Goal: Task Accomplishment & Management: Manage account settings

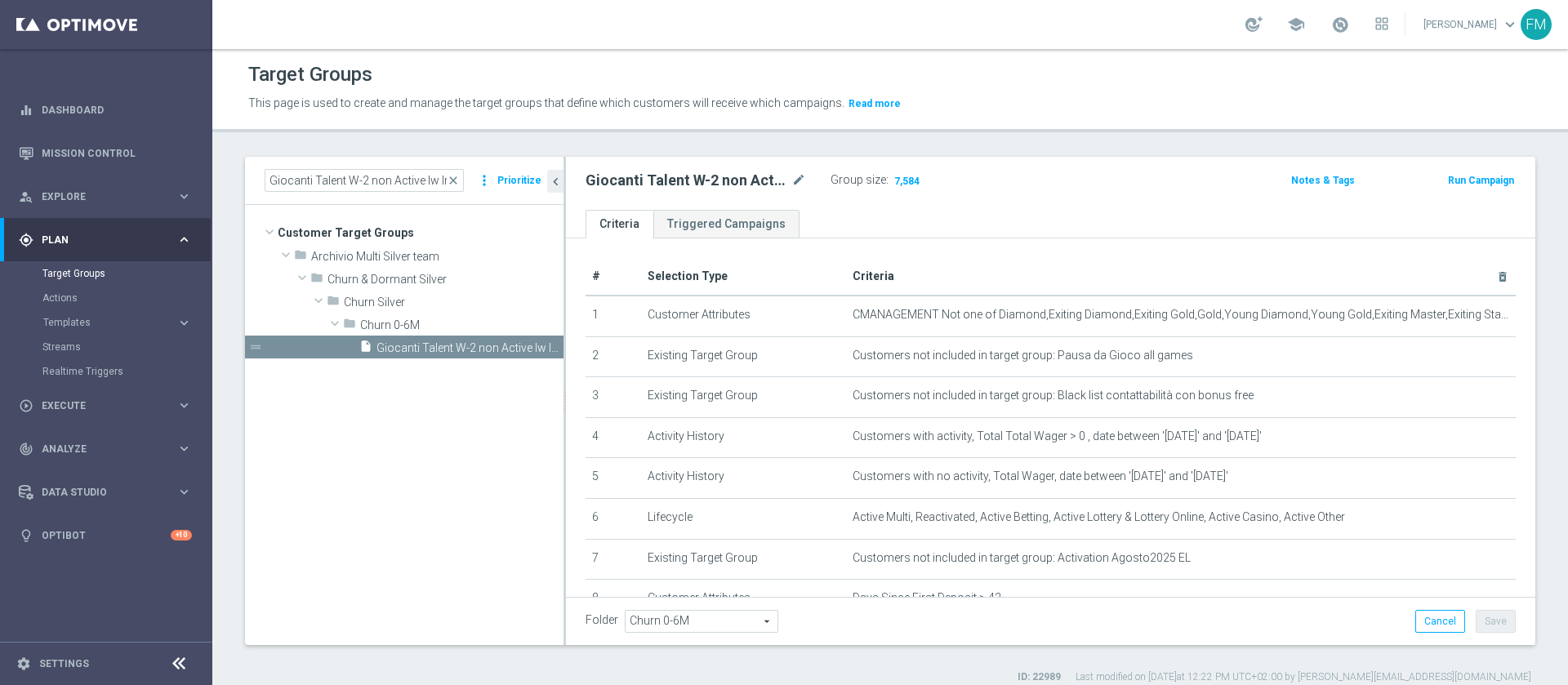
scroll to position [14, 0]
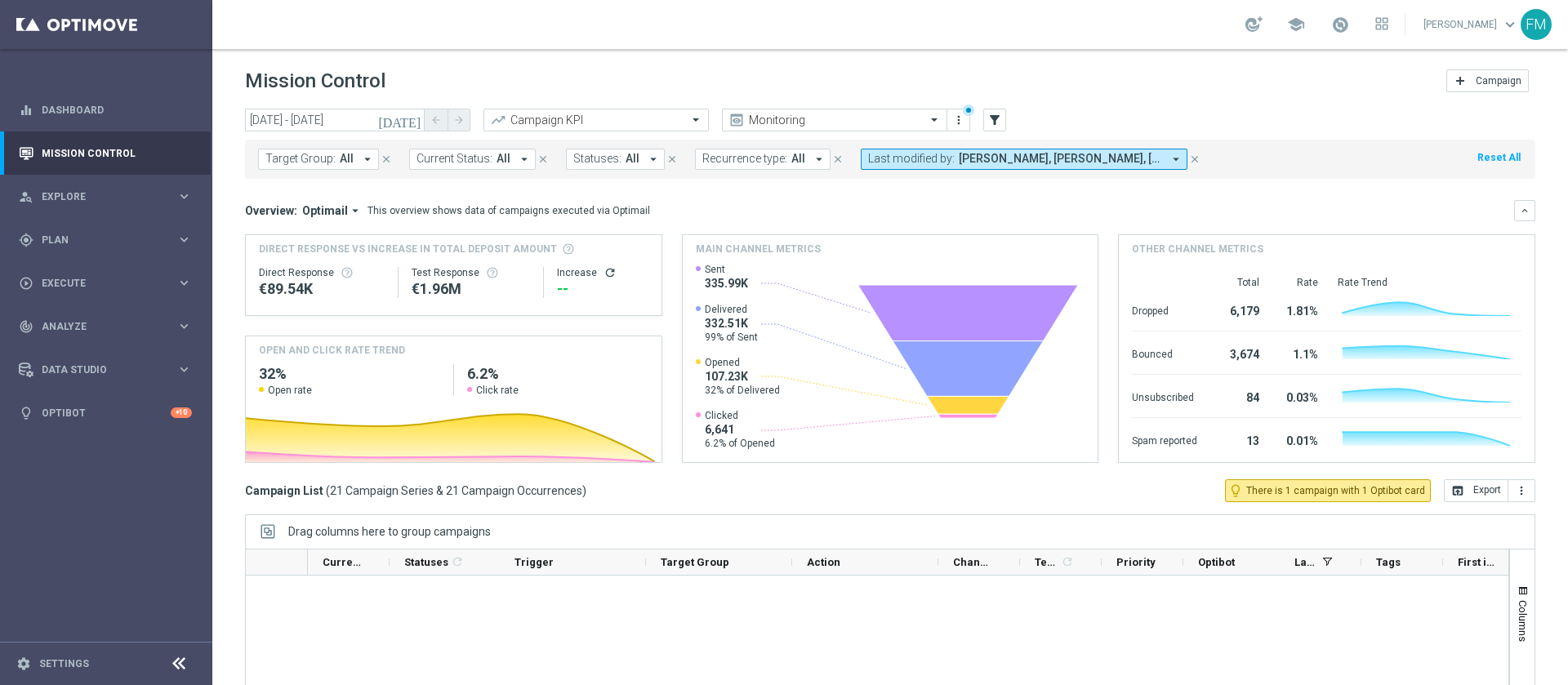
scroll to position [995, 0]
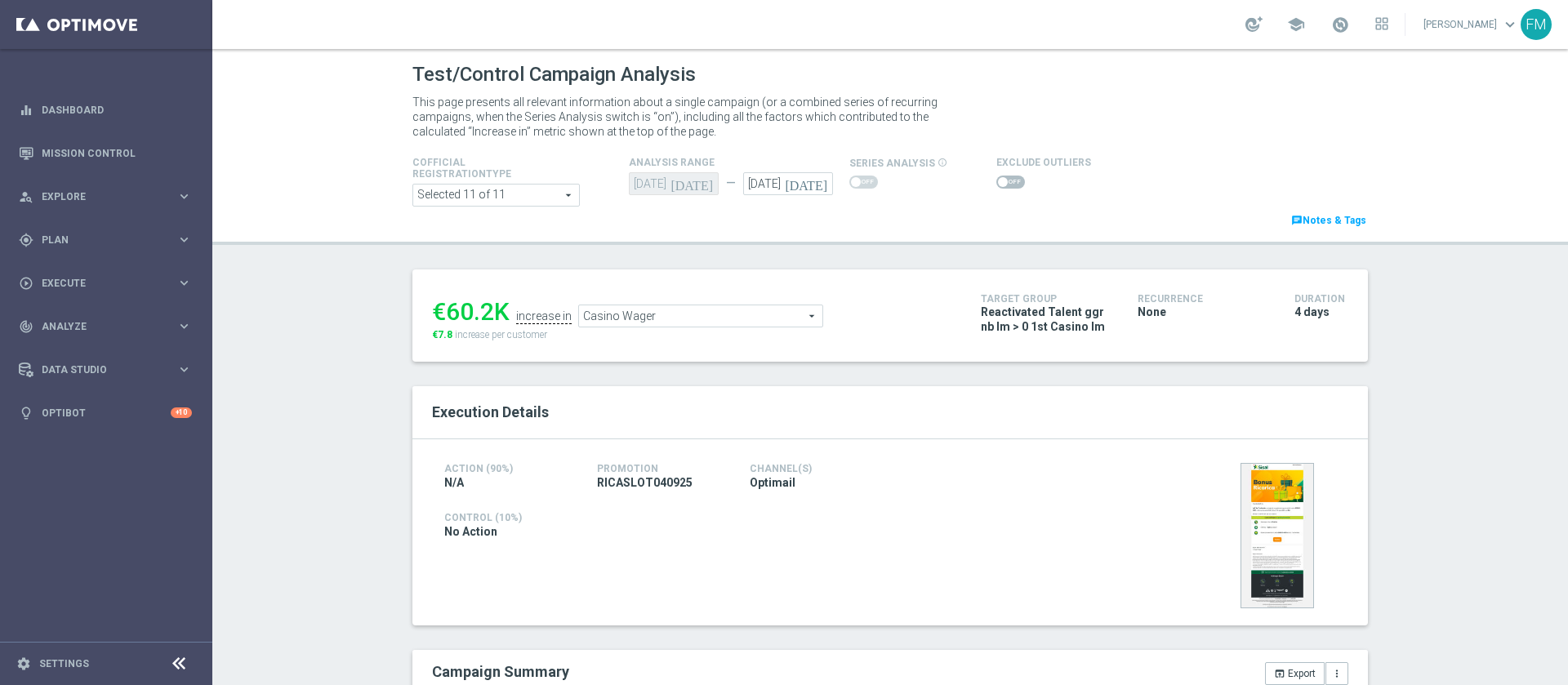
scroll to position [745, 0]
